Goal: Communication & Community: Answer question/provide support

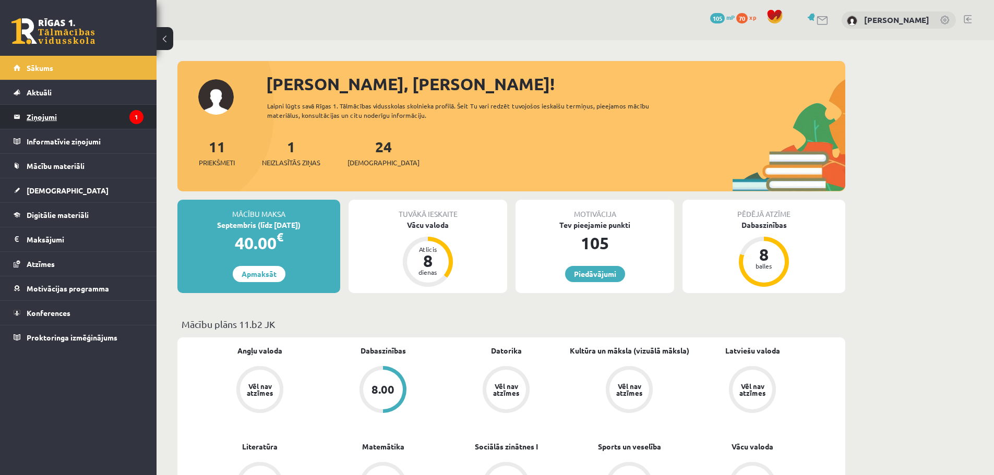
click at [96, 118] on legend "Ziņojumi 1" at bounding box center [85, 117] width 117 height 24
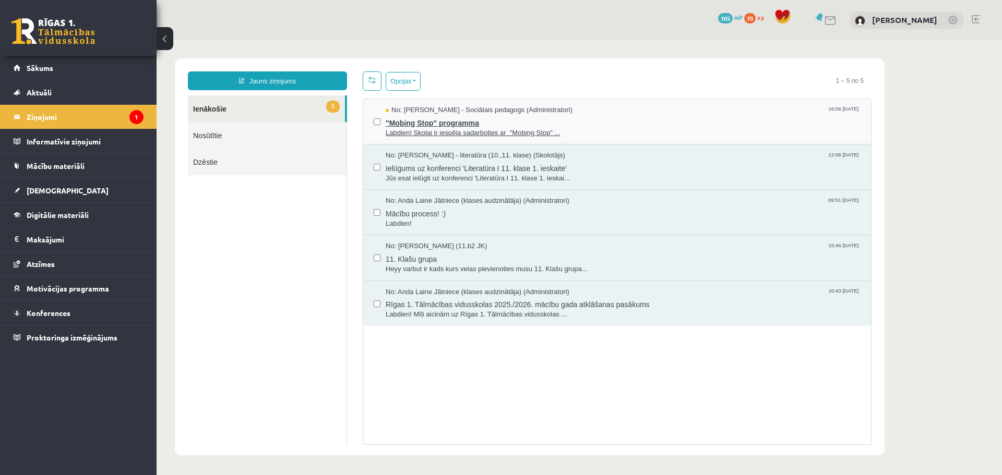
click at [563, 125] on span ""Mobing Stop" programma" at bounding box center [623, 121] width 475 height 13
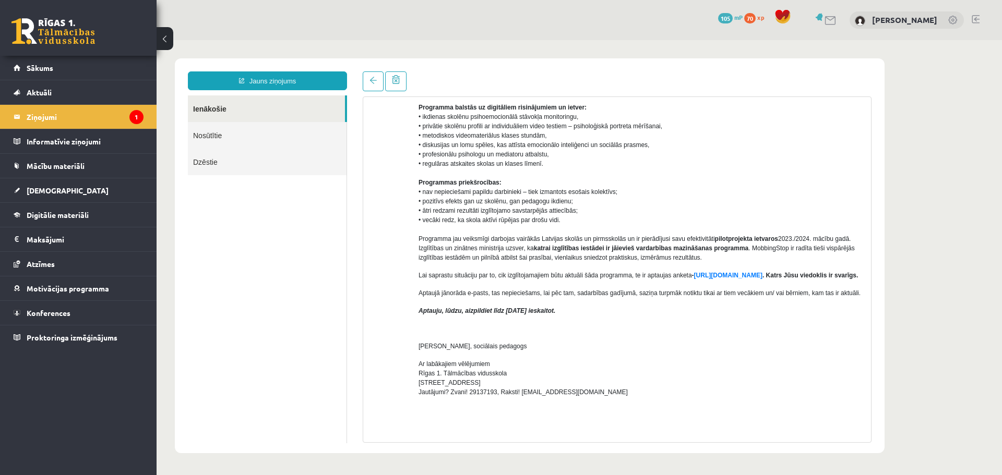
scroll to position [92, 0]
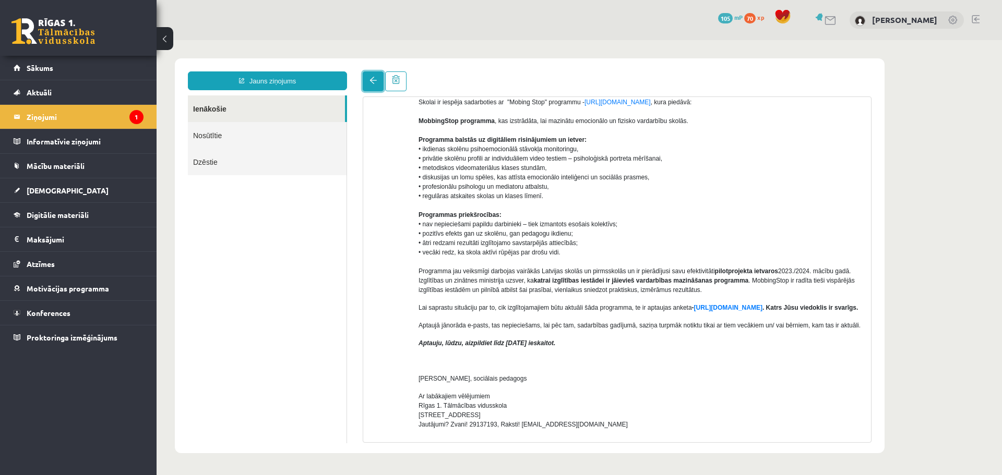
click at [368, 85] on link at bounding box center [373, 81] width 21 height 20
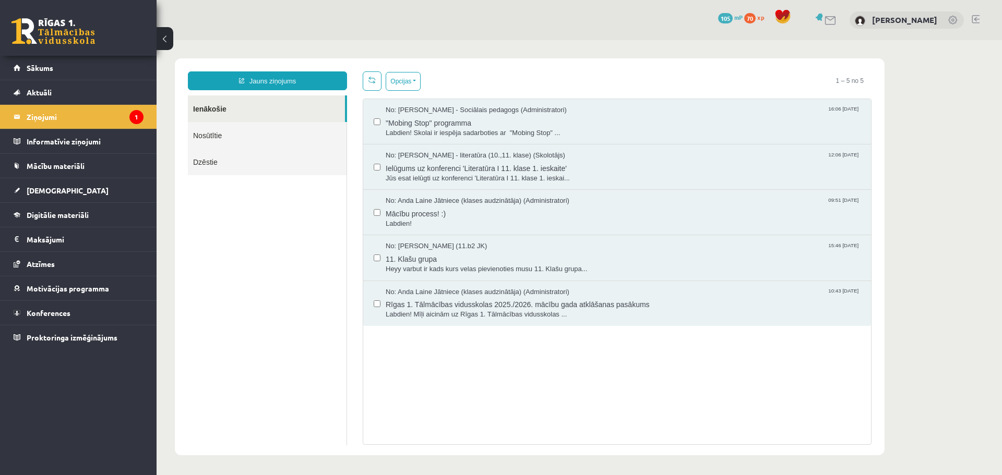
scroll to position [0, 0]
click at [420, 245] on span "No: Liena Lūsīte (11.b2 JK)" at bounding box center [436, 247] width 101 height 10
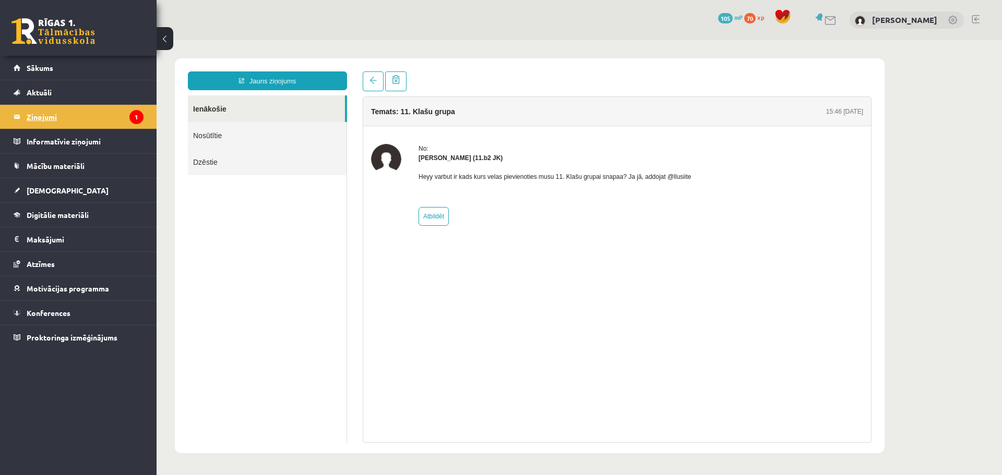
click at [64, 114] on legend "Ziņojumi 1" at bounding box center [85, 117] width 117 height 24
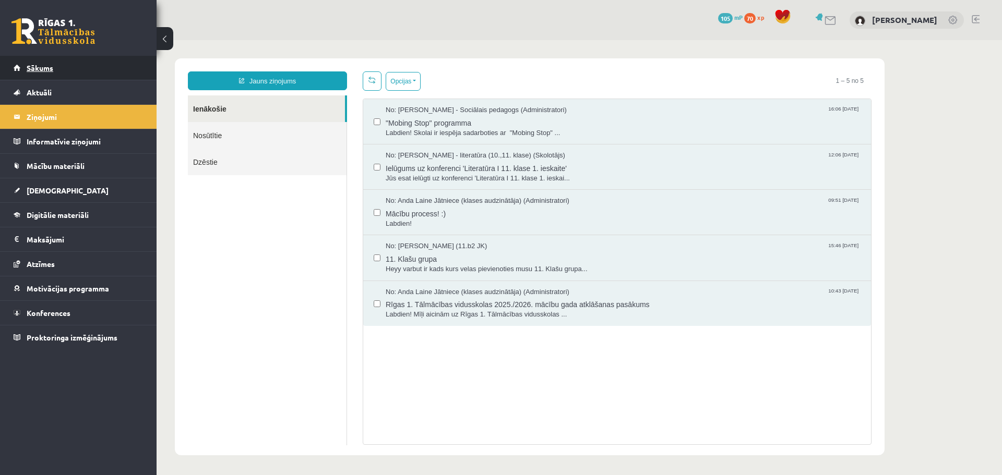
click at [57, 76] on link "Sākums" at bounding box center [79, 68] width 130 height 24
